Goal: Check status: Check status

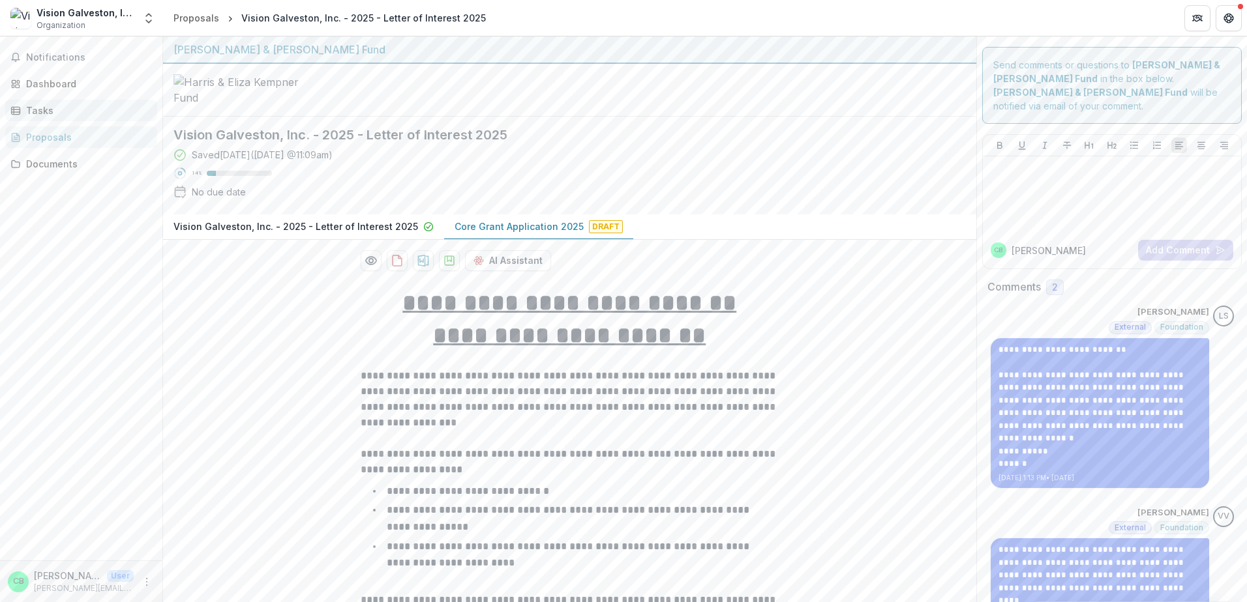
click at [31, 108] on div "Tasks" at bounding box center [86, 111] width 121 height 14
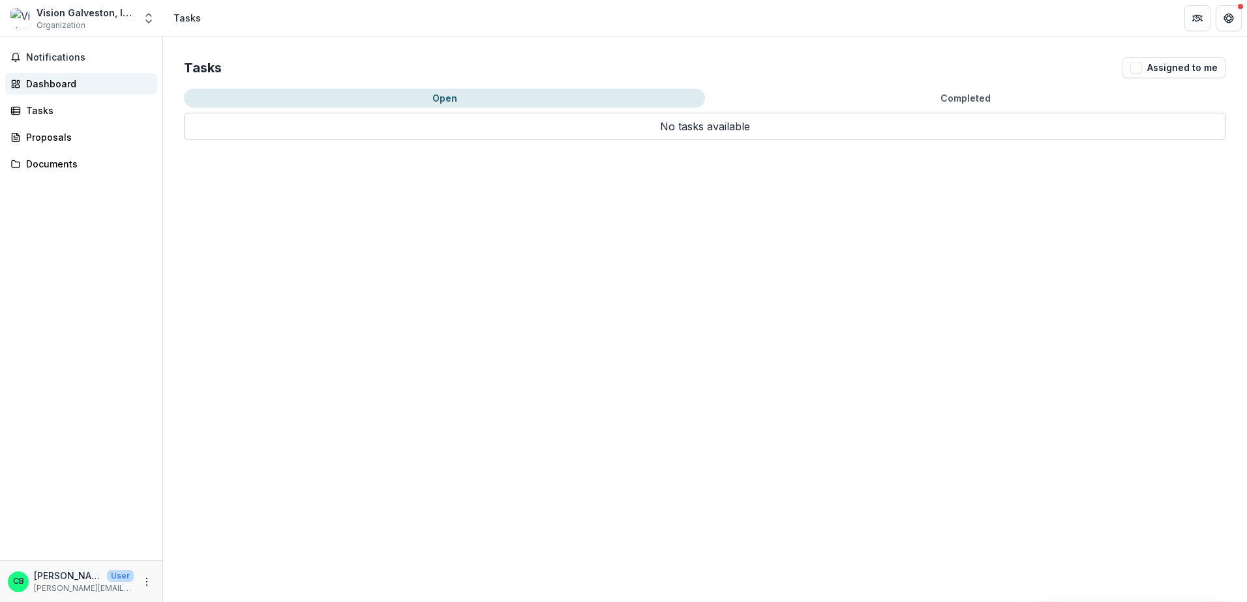
click at [50, 80] on div "Dashboard" at bounding box center [86, 84] width 121 height 14
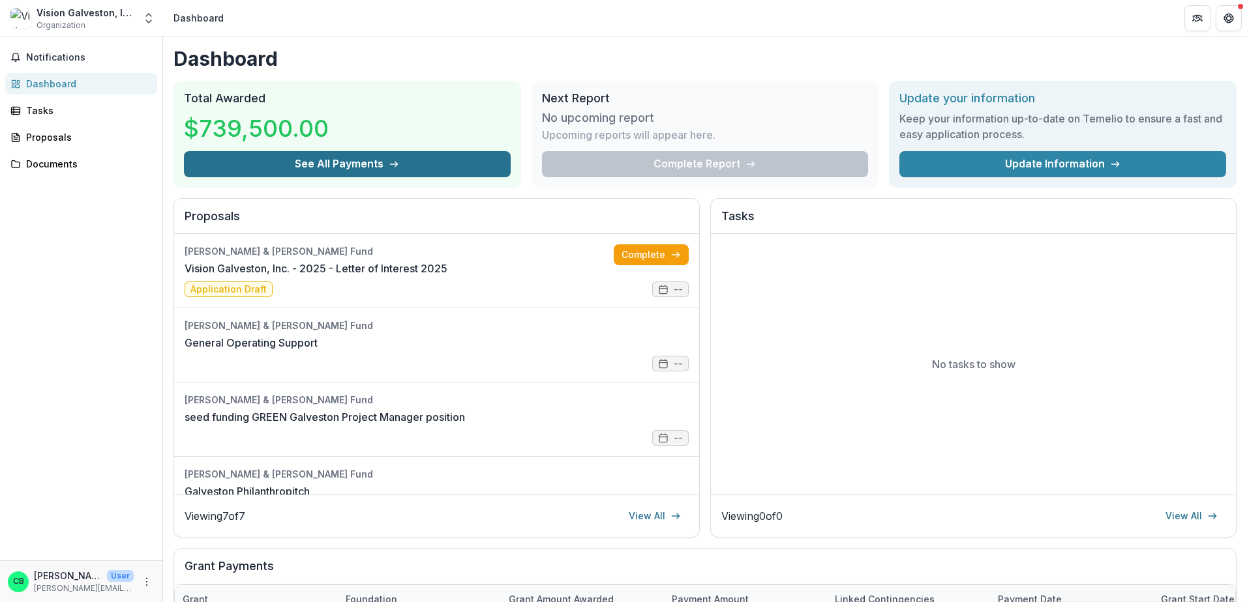
click at [327, 170] on button "See All Payments" at bounding box center [347, 164] width 327 height 26
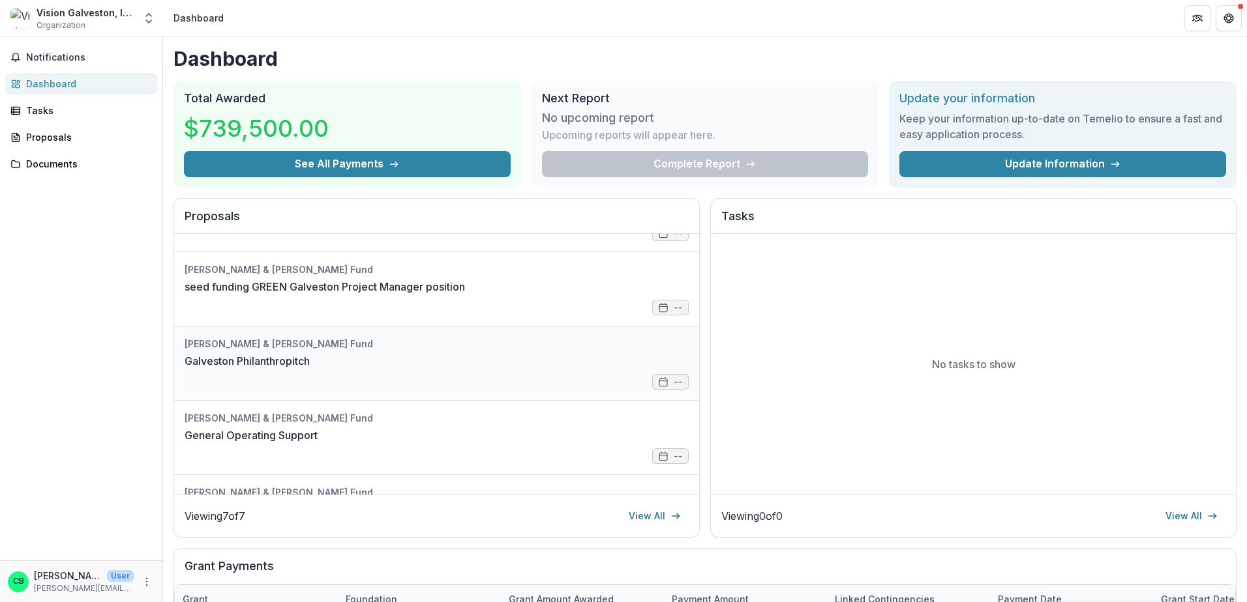
click at [310, 353] on link "Galveston Philanthropitch" at bounding box center [246, 361] width 125 height 16
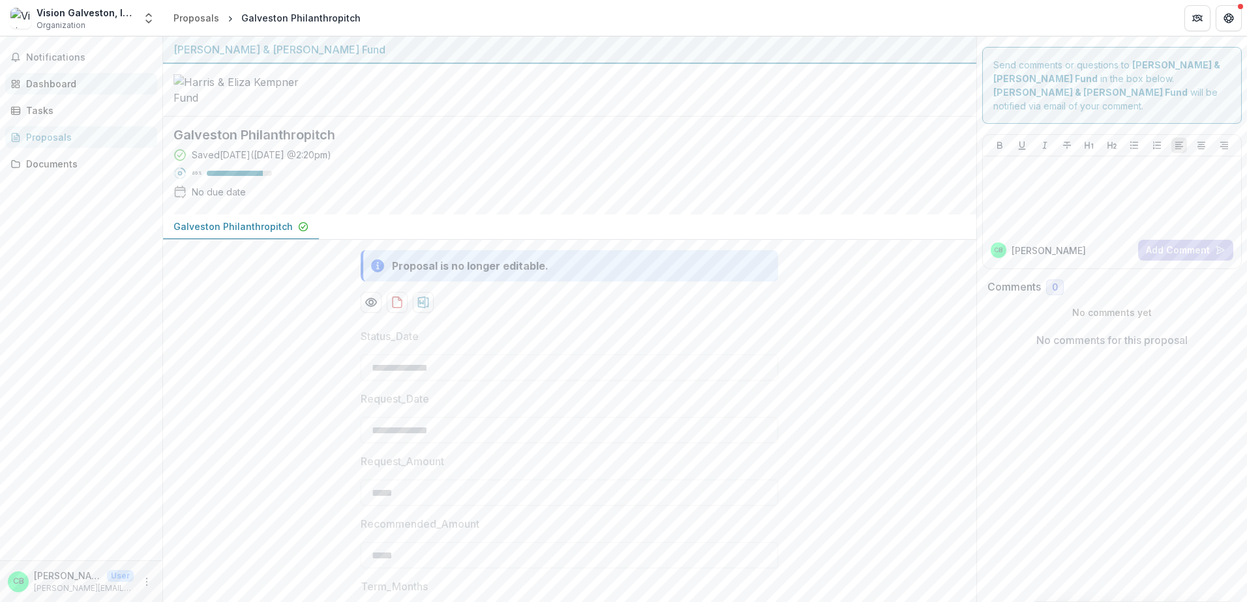
click at [45, 86] on div "Dashboard" at bounding box center [86, 84] width 121 height 14
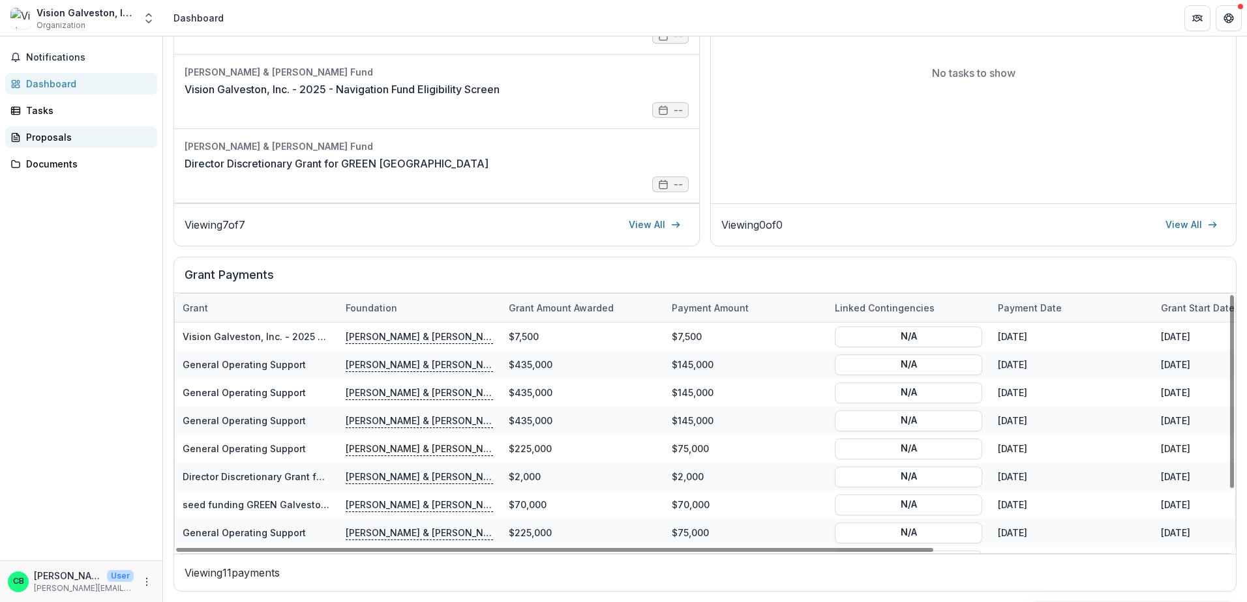
click at [40, 136] on div "Proposals" at bounding box center [86, 137] width 121 height 14
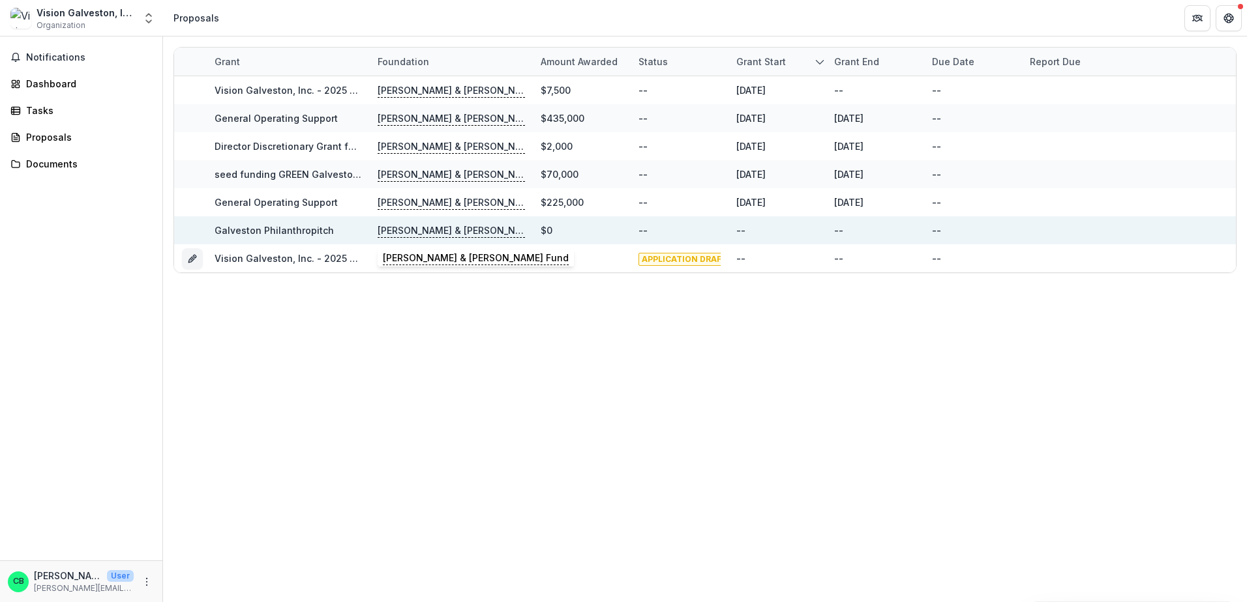
click at [391, 229] on p "[PERSON_NAME] & [PERSON_NAME] Fund" at bounding box center [450, 231] width 147 height 14
click at [297, 227] on link "Galveston Philanthropitch" at bounding box center [273, 230] width 119 height 11
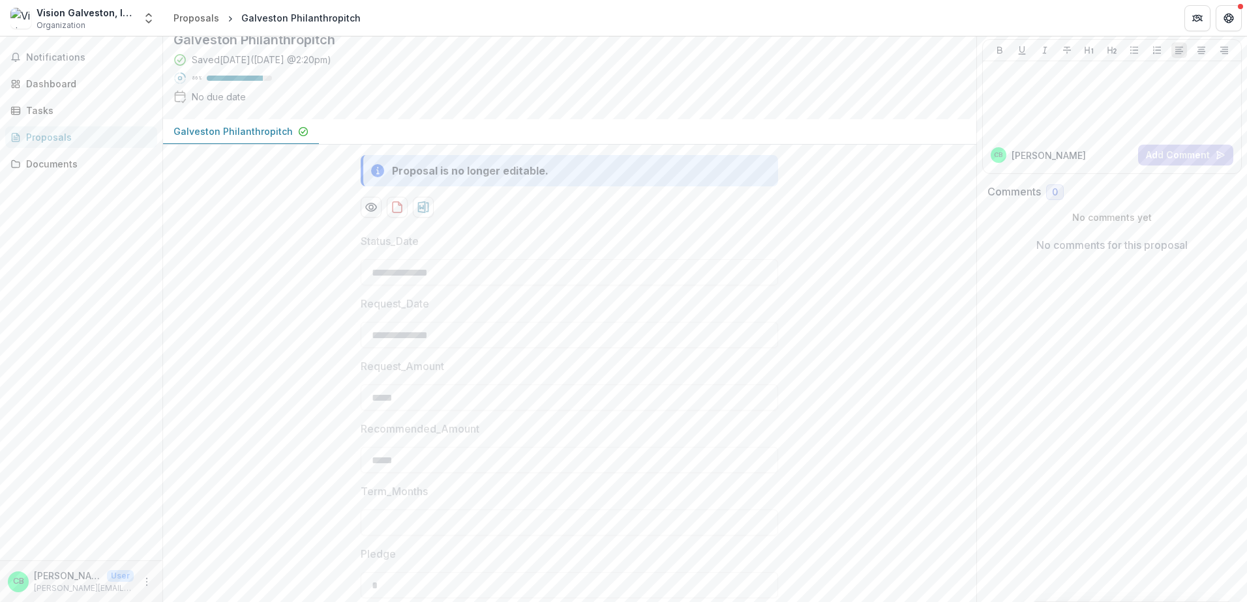
scroll to position [326, 0]
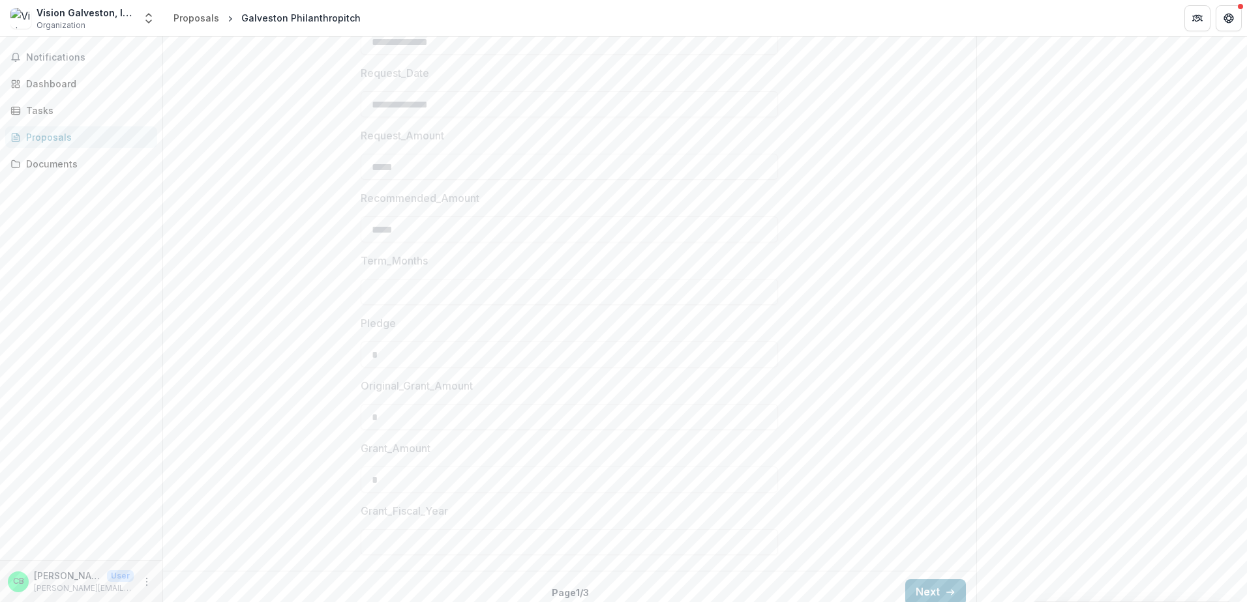
click at [52, 136] on div "Proposals" at bounding box center [86, 137] width 121 height 14
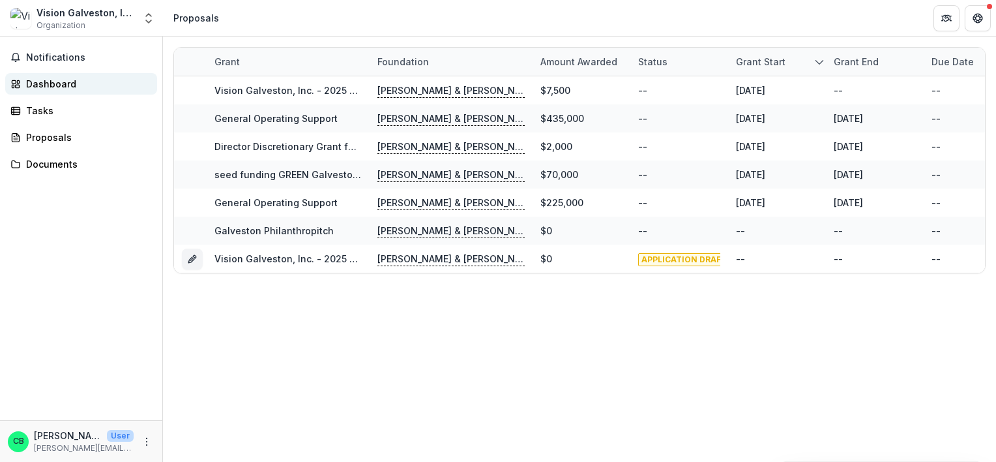
click at [41, 87] on div "Dashboard" at bounding box center [86, 84] width 121 height 14
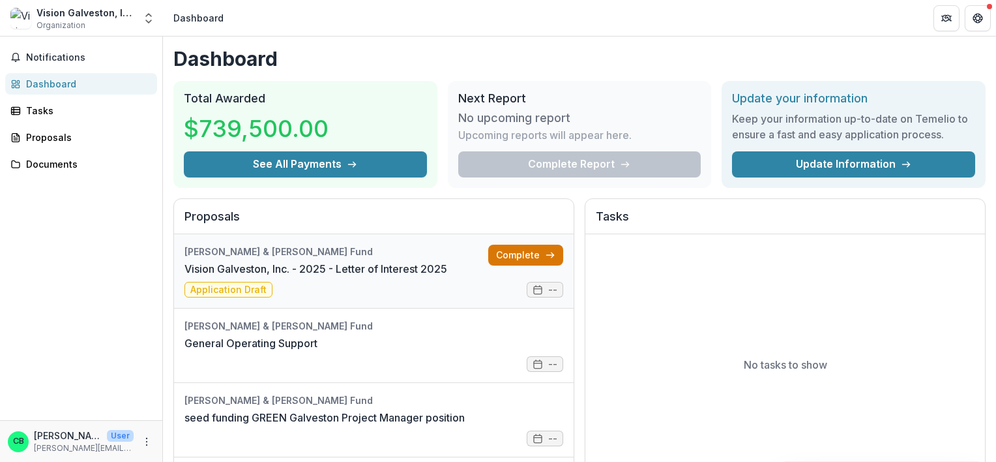
click at [512, 255] on link "Complete" at bounding box center [525, 254] width 75 height 21
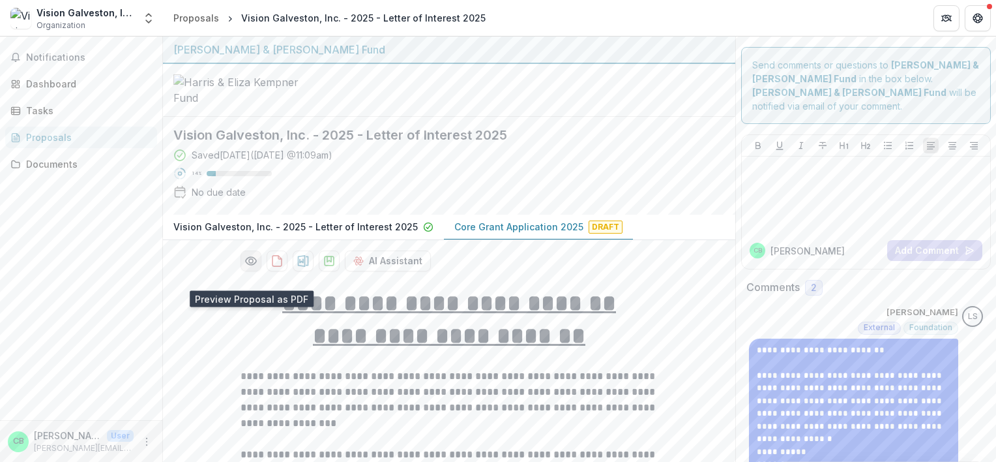
click at [246, 267] on icon "Preview f1fe5e06-3248-4d68-a235-aac78de55463-1.pdf" at bounding box center [250, 260] width 13 height 13
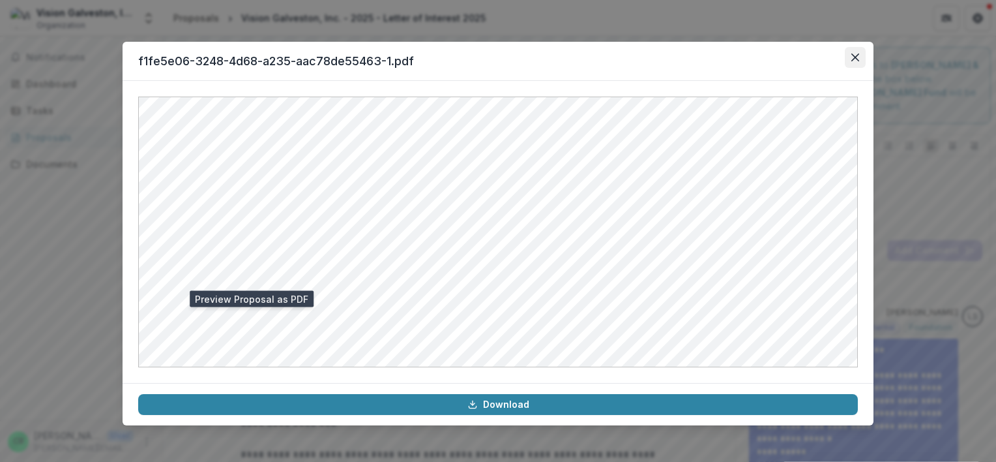
click at [855, 55] on icon "Close" at bounding box center [855, 57] width 8 height 8
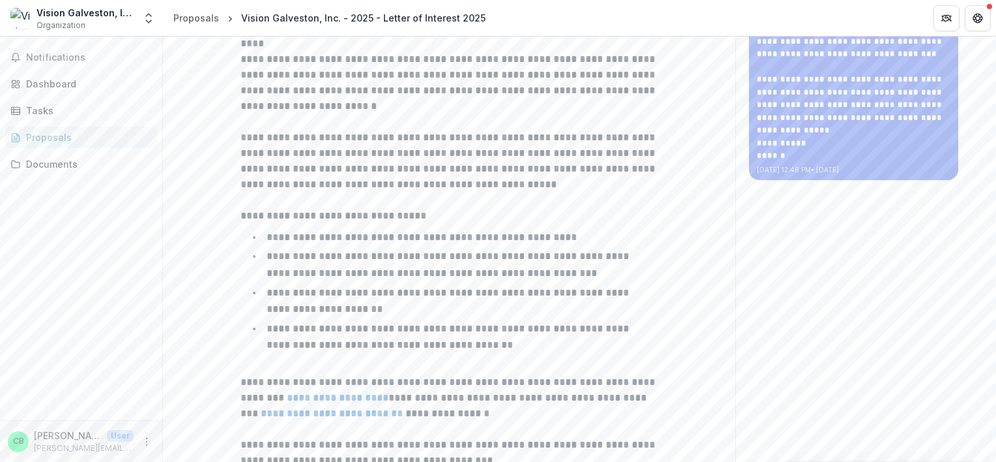
scroll to position [652, 0]
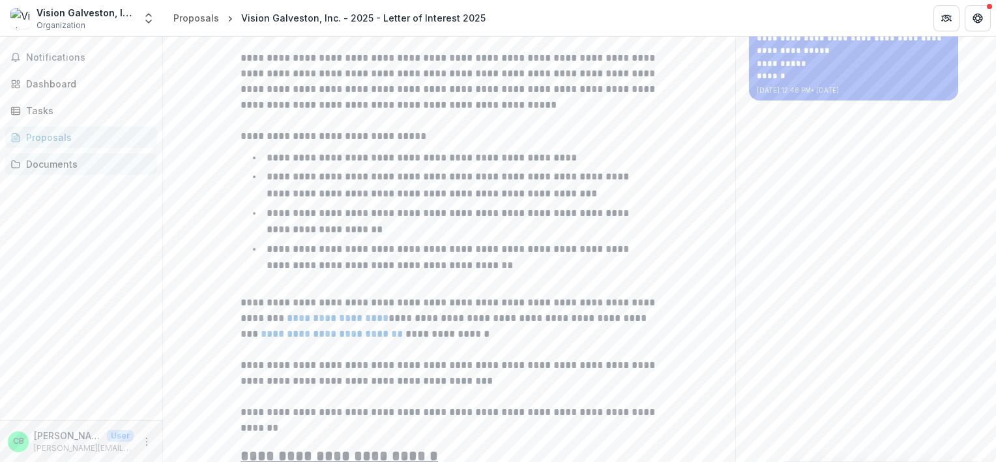
click at [50, 167] on div "Documents" at bounding box center [86, 164] width 121 height 14
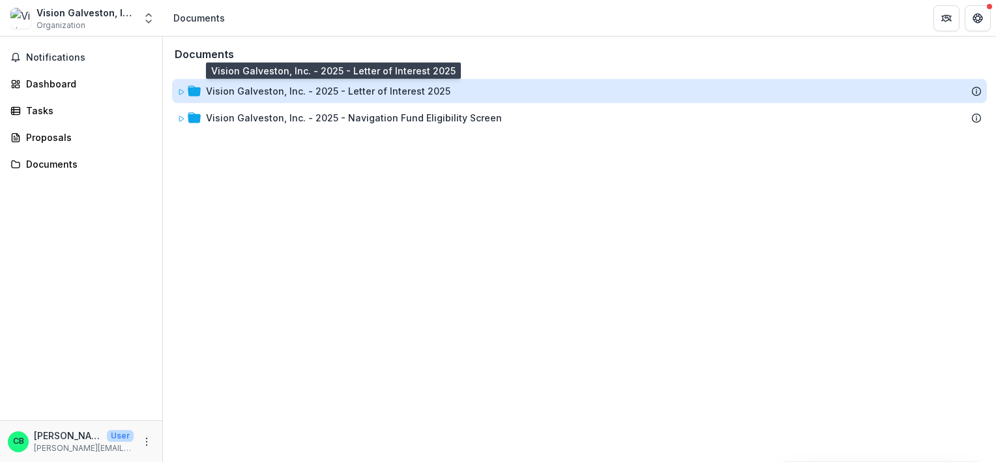
click at [321, 95] on div "Vision Galveston, Inc. - 2025 - Letter of Interest 2025" at bounding box center [328, 91] width 244 height 14
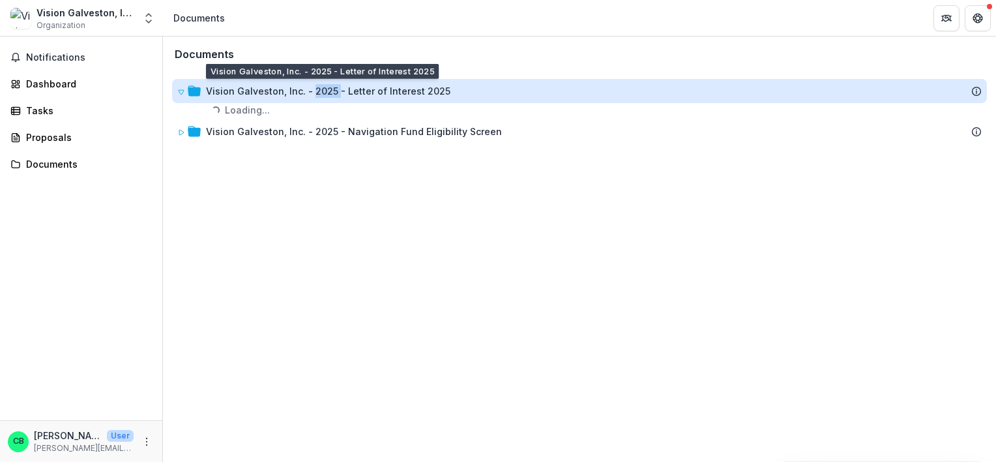
click at [321, 95] on div "Vision Galveston, Inc. - 2025 - Letter of Interest 2025" at bounding box center [328, 91] width 244 height 14
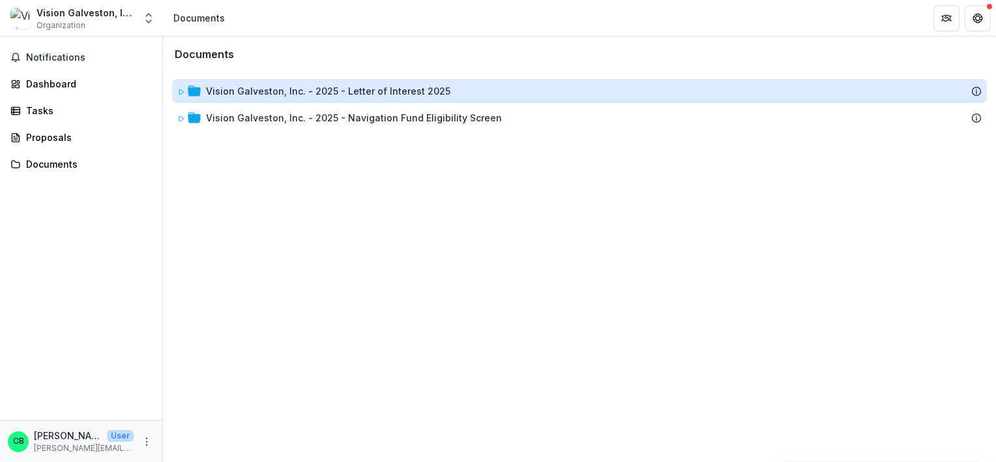
click at [224, 96] on div "Vision Galveston, Inc. - 2025 - Letter of Interest 2025" at bounding box center [328, 91] width 244 height 14
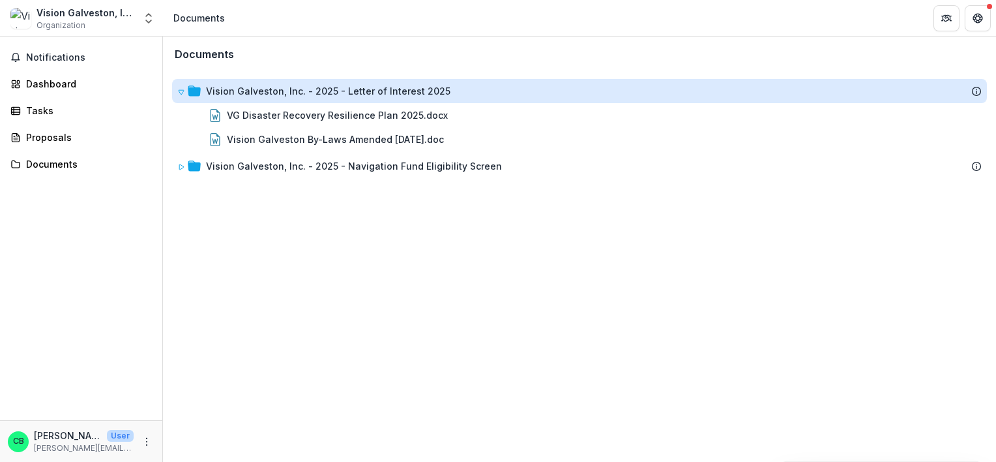
click at [228, 90] on div "Vision Galveston, Inc. - 2025 - Letter of Interest 2025" at bounding box center [328, 91] width 244 height 14
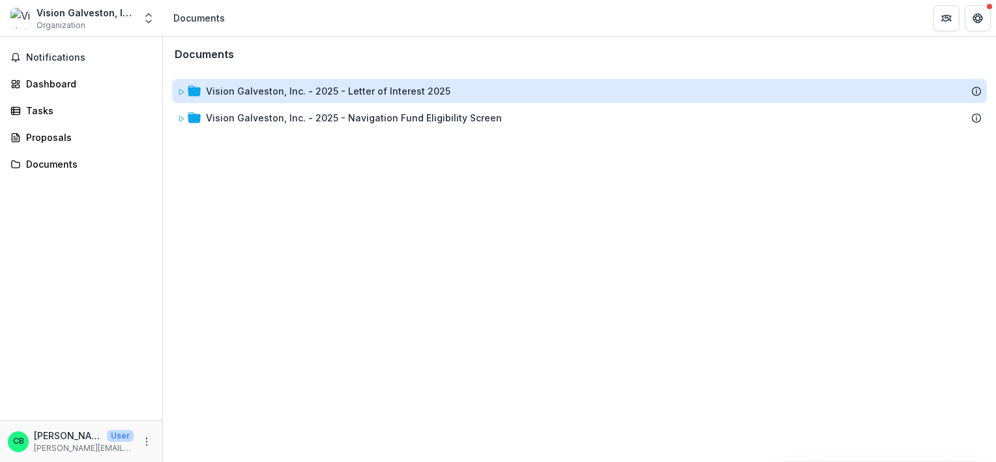
click at [228, 90] on div "Vision Galveston, Inc. - 2025 - Letter of Interest 2025" at bounding box center [328, 91] width 244 height 14
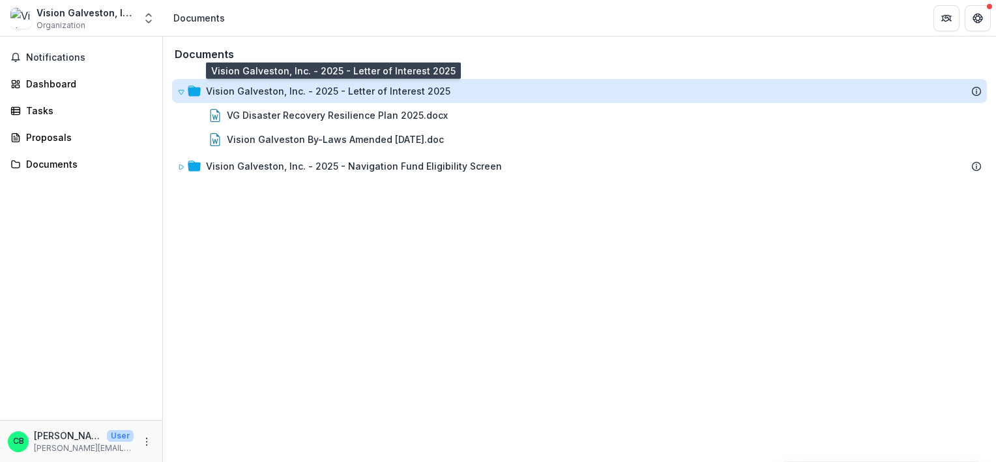
click at [267, 94] on div "Vision Galveston, Inc. - 2025 - Letter of Interest 2025" at bounding box center [328, 91] width 244 height 14
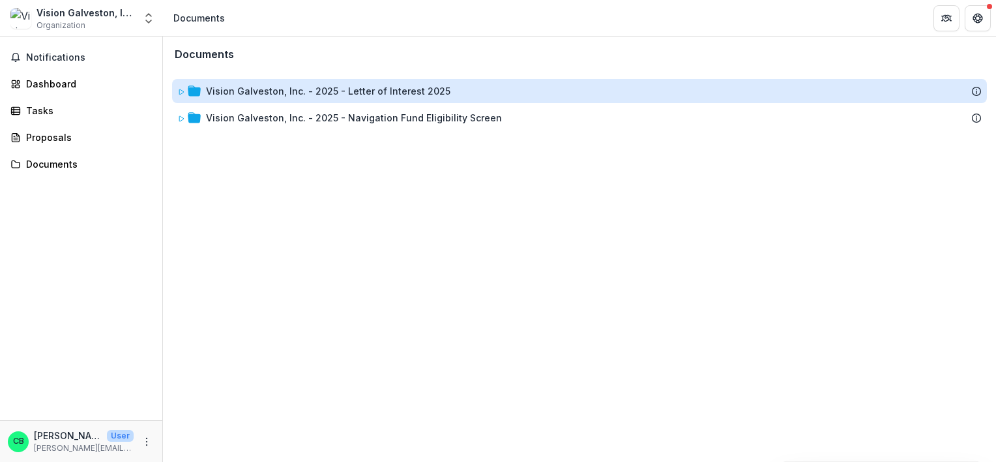
click at [267, 94] on div "Vision Galveston, Inc. - 2025 - Letter of Interest 2025" at bounding box center [328, 91] width 244 height 14
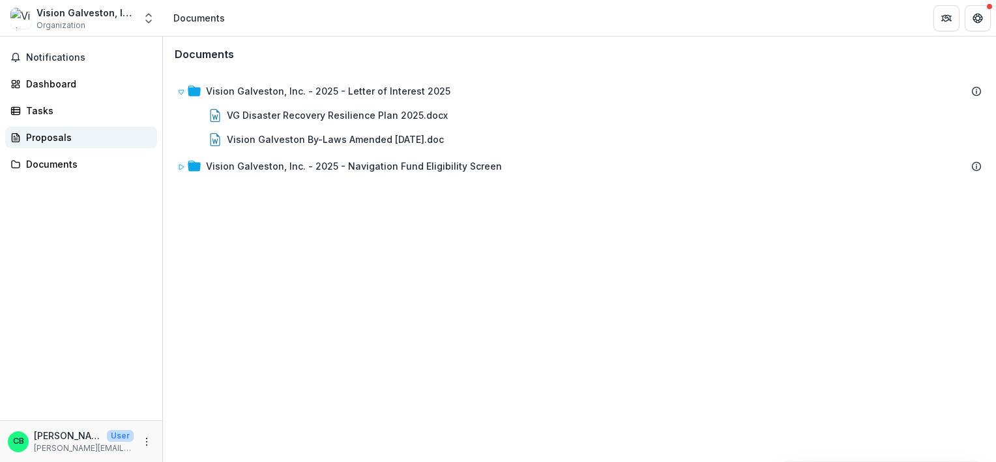
click at [45, 140] on div "Proposals" at bounding box center [86, 137] width 121 height 14
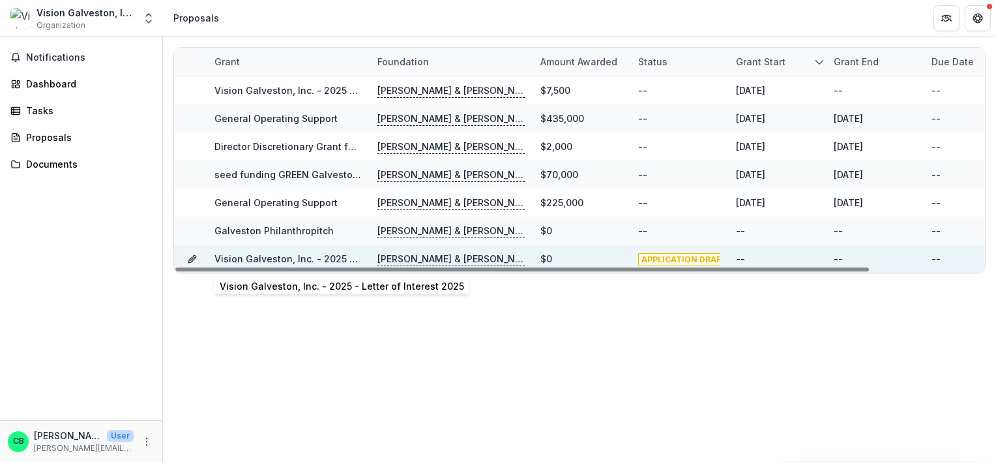
click at [312, 255] on link "Vision Galveston, Inc. - 2025 - Letter of Interest 2025" at bounding box center [336, 258] width 244 height 11
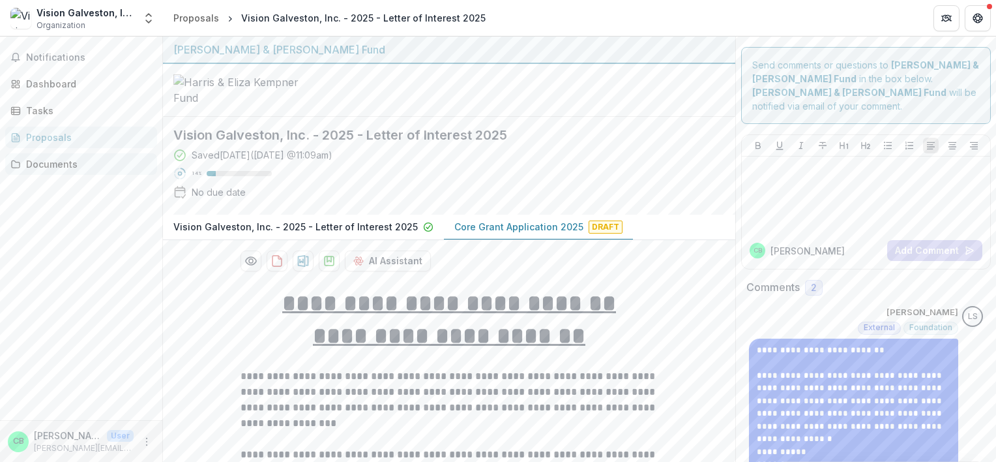
click at [43, 161] on div "Documents" at bounding box center [86, 164] width 121 height 14
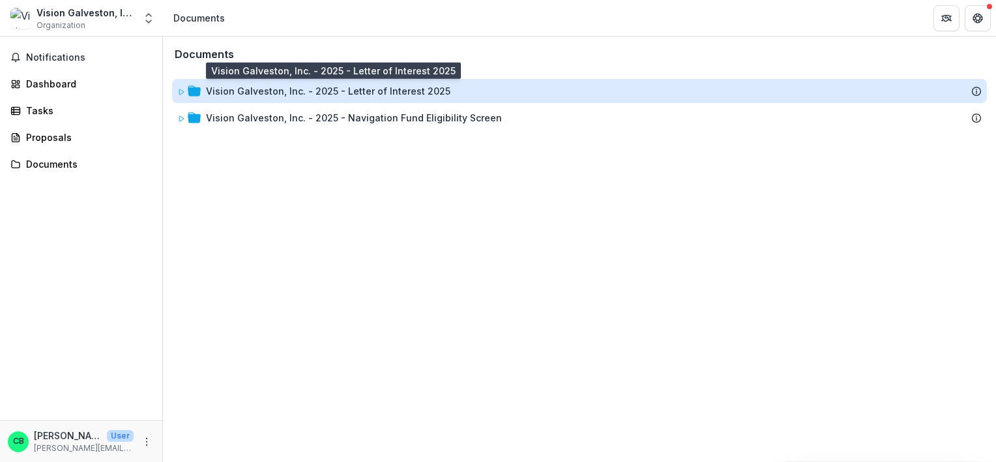
click at [244, 94] on div "Vision Galveston, Inc. - 2025 - Letter of Interest 2025" at bounding box center [328, 91] width 244 height 14
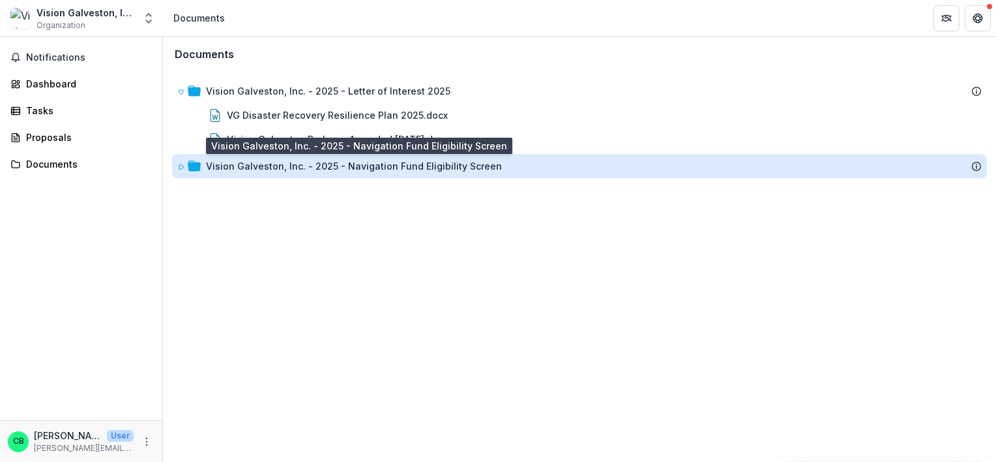
click at [237, 166] on div "Vision Galveston, Inc. - 2025 - Navigation Fund Eligibility Screen" at bounding box center [354, 166] width 296 height 14
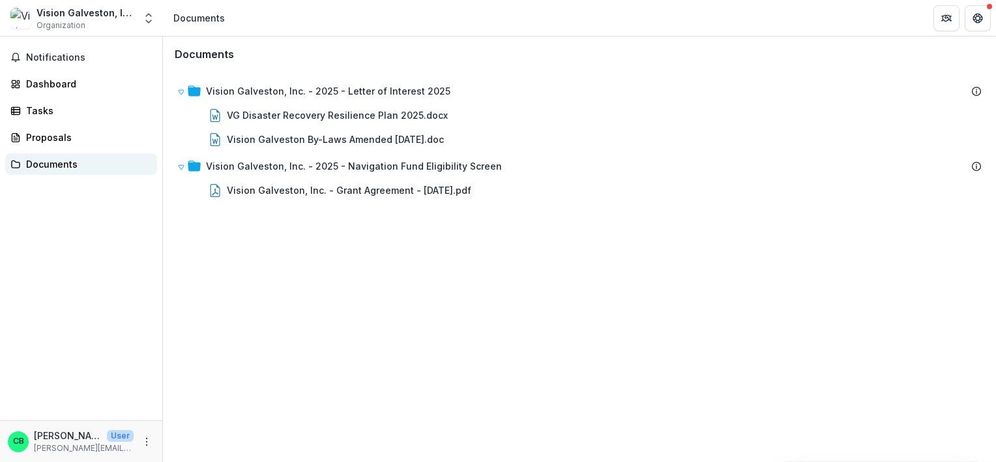
click at [50, 162] on div "Documents" at bounding box center [86, 164] width 121 height 14
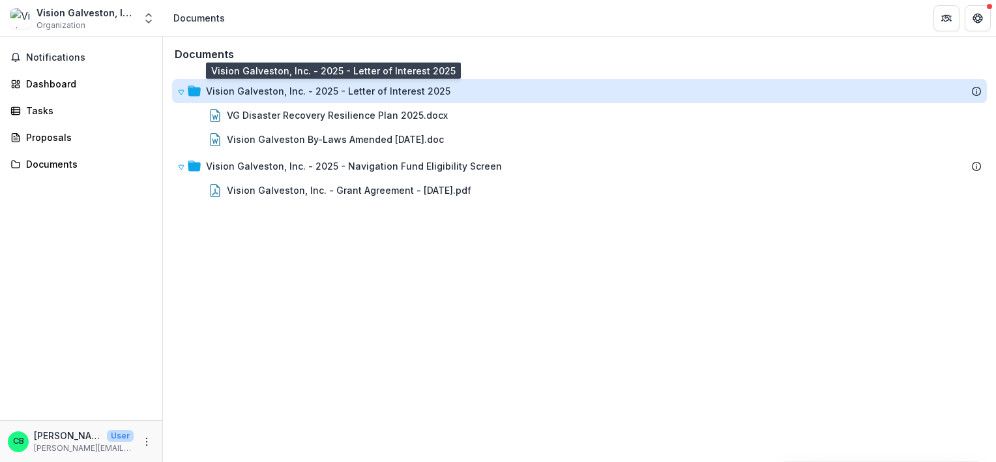
click at [215, 91] on div "Vision Galveston, Inc. - 2025 - Letter of Interest 2025" at bounding box center [328, 91] width 244 height 14
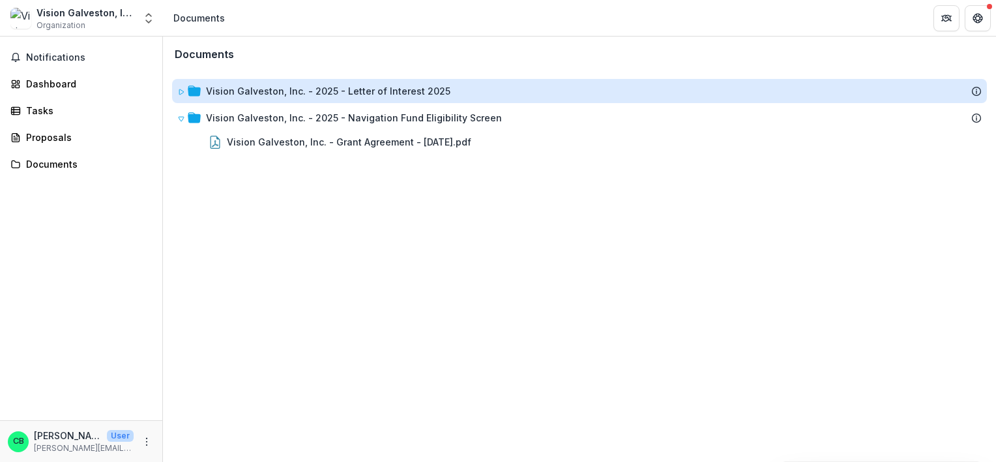
click at [215, 91] on div "Vision Galveston, Inc. - 2025 - Letter of Interest 2025" at bounding box center [328, 91] width 244 height 14
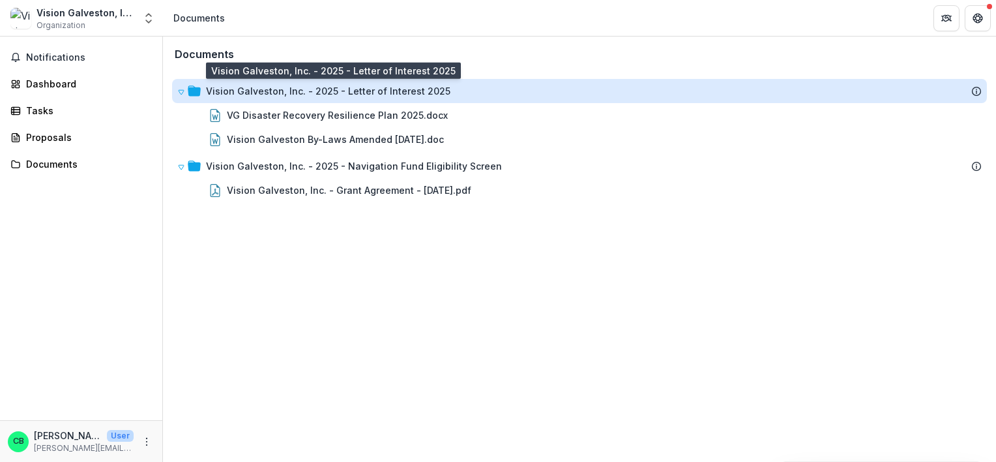
click at [237, 91] on div "Vision Galveston, Inc. - 2025 - Letter of Interest 2025" at bounding box center [328, 91] width 244 height 14
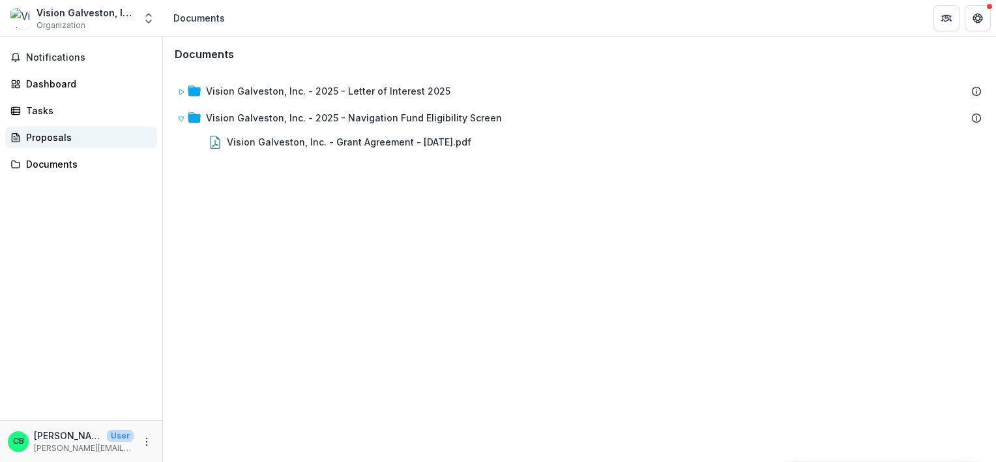
click at [44, 135] on div "Proposals" at bounding box center [86, 137] width 121 height 14
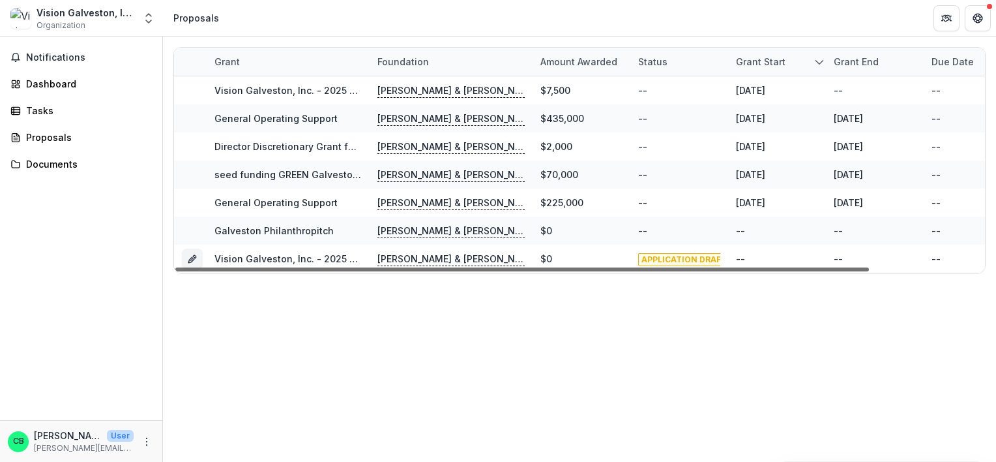
click at [405, 267] on div at bounding box center [522, 269] width 694 height 4
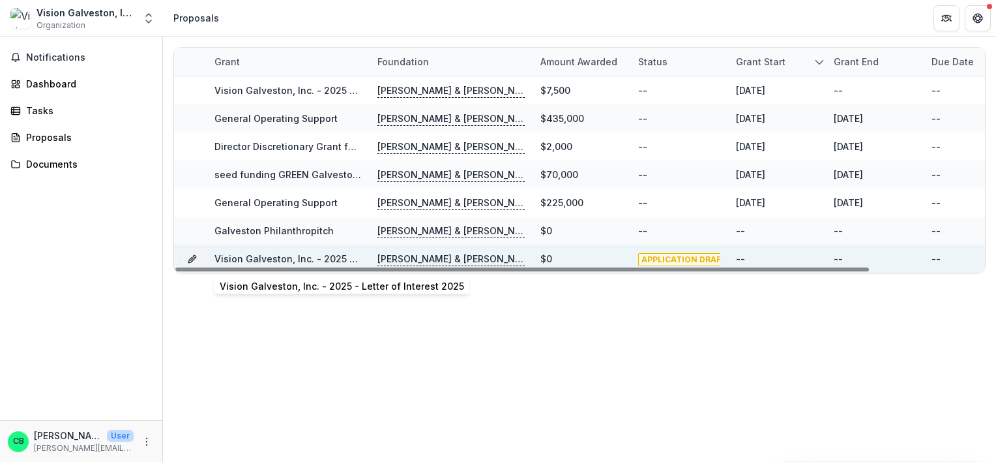
click at [286, 259] on link "Vision Galveston, Inc. - 2025 - Letter of Interest 2025" at bounding box center [336, 258] width 244 height 11
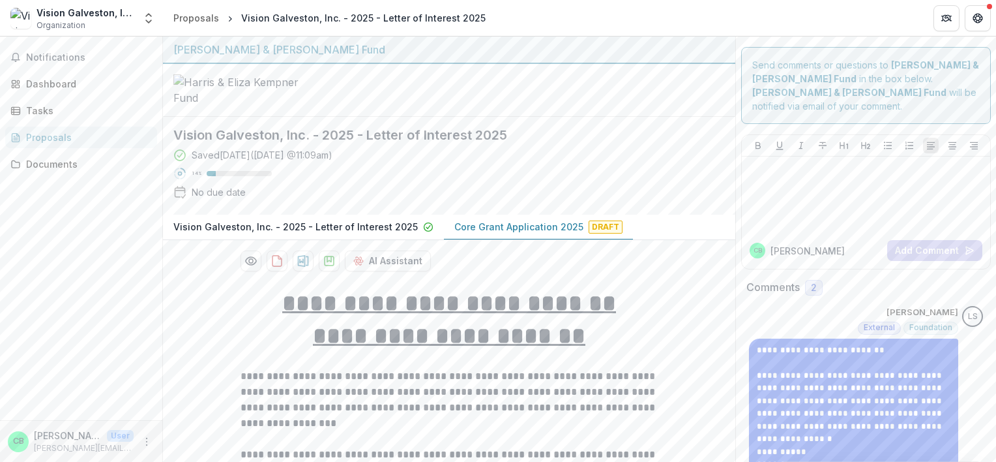
click at [359, 233] on p "Vision Galveston, Inc. - 2025 - Letter of Interest 2025" at bounding box center [295, 227] width 244 height 14
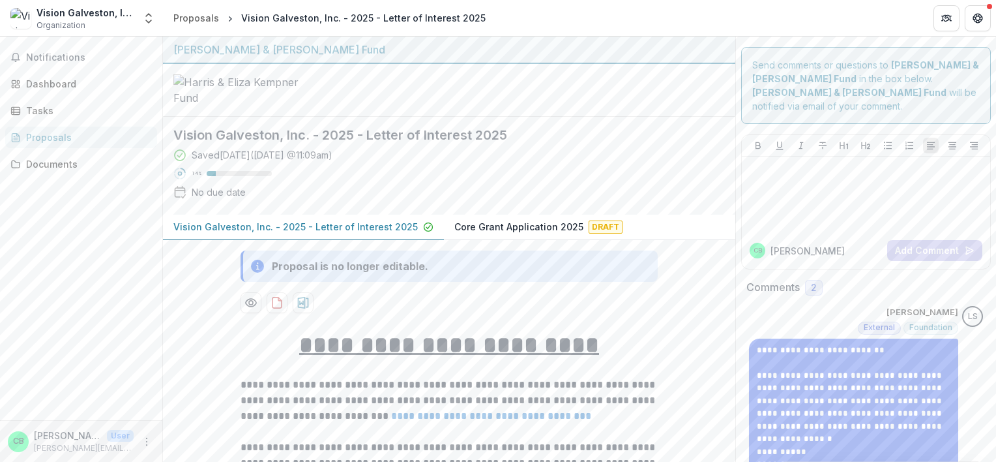
click at [363, 233] on p "Vision Galveston, Inc. - 2025 - Letter of Interest 2025" at bounding box center [295, 227] width 244 height 14
click at [494, 233] on p "Core Grant Application 2025" at bounding box center [518, 227] width 129 height 14
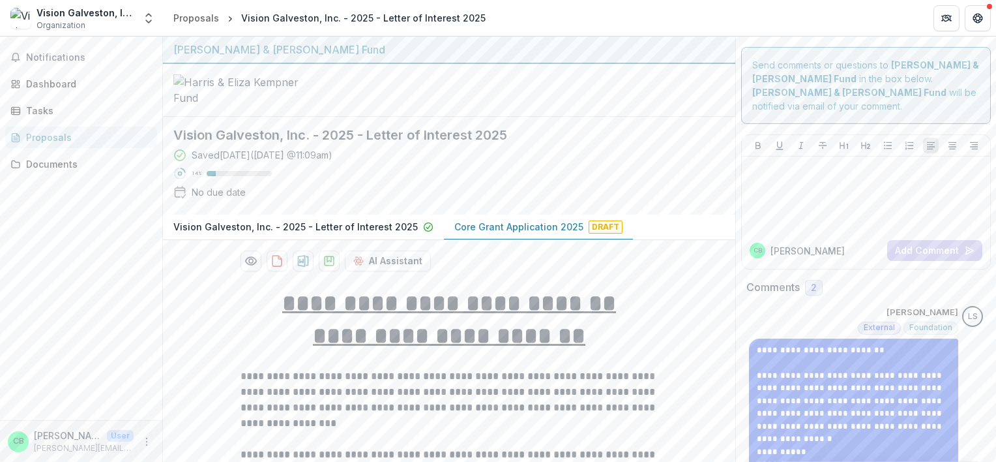
click at [313, 233] on p "Vision Galveston, Inc. - 2025 - Letter of Interest 2025" at bounding box center [295, 227] width 244 height 14
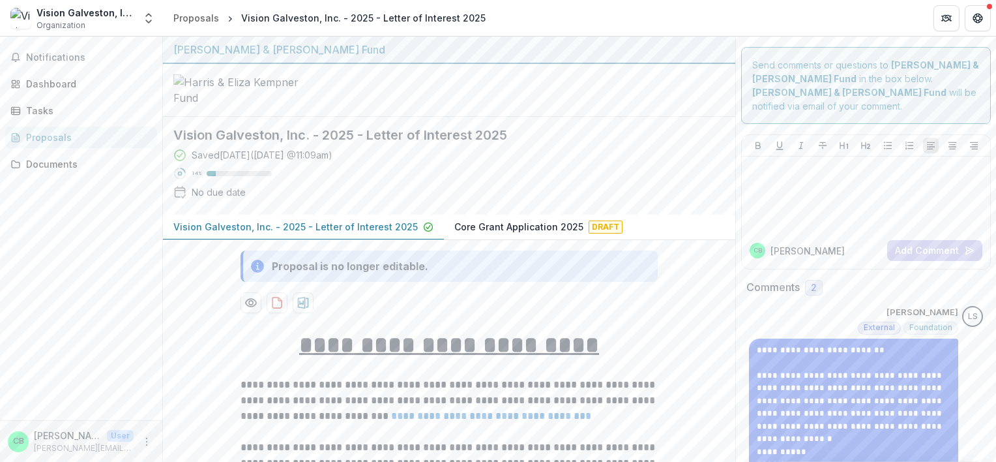
click at [471, 233] on p "Core Grant Application 2025" at bounding box center [518, 227] width 129 height 14
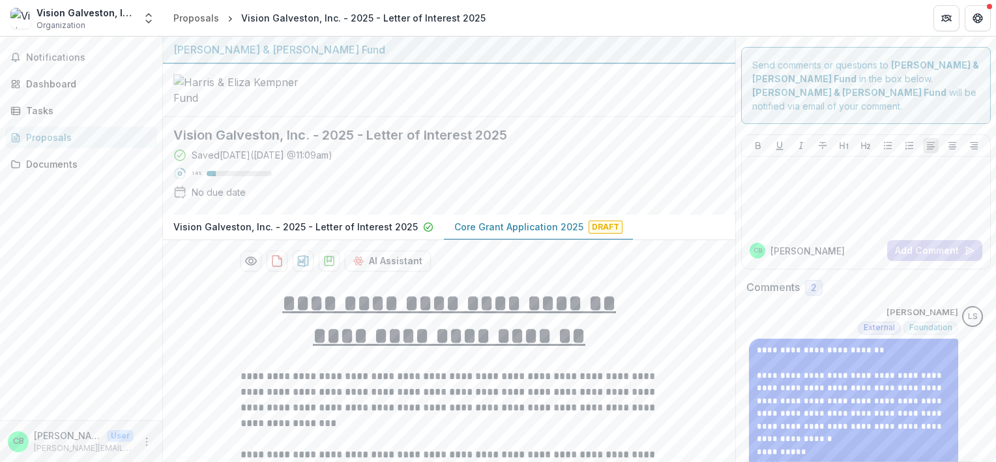
click at [277, 233] on p "Vision Galveston, Inc. - 2025 - Letter of Interest 2025" at bounding box center [295, 227] width 244 height 14
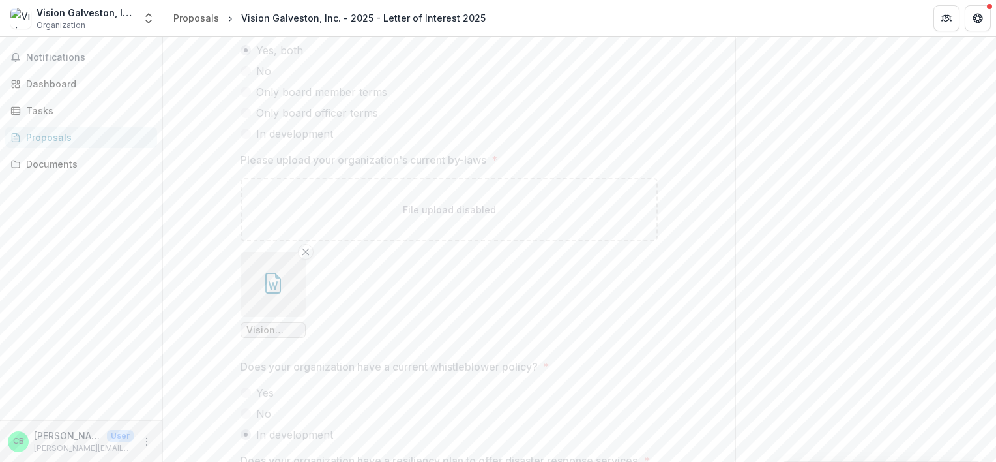
scroll to position [2543, 0]
